Goal: Task Accomplishment & Management: Manage account settings

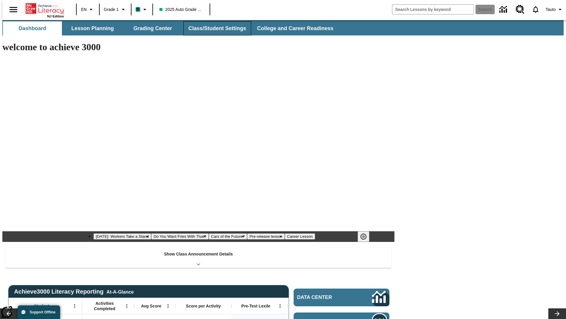
click at [214, 28] on button "Class/Student Settings" at bounding box center [217, 28] width 68 height 14
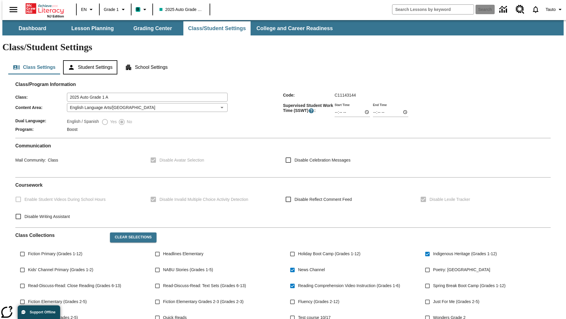
click at [89, 60] on button "Student Settings" at bounding box center [90, 67] width 54 height 14
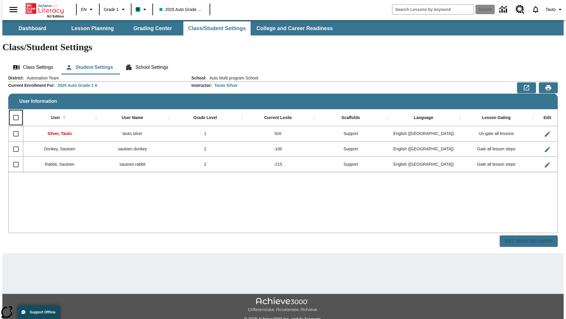
click at [13, 111] on input "Select all rows" at bounding box center [16, 117] width 12 height 12
checkbox input "true"
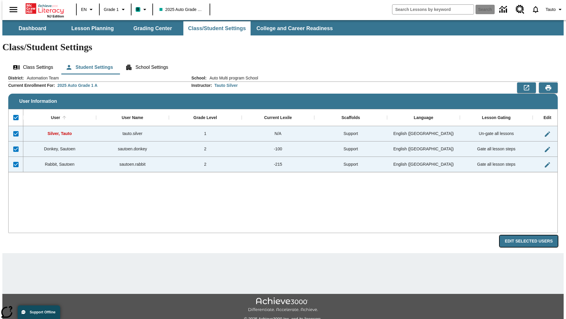
click at [534, 235] on button "Edit Selected Users" at bounding box center [529, 241] width 58 height 12
